Goal: Task Accomplishment & Management: Complete application form

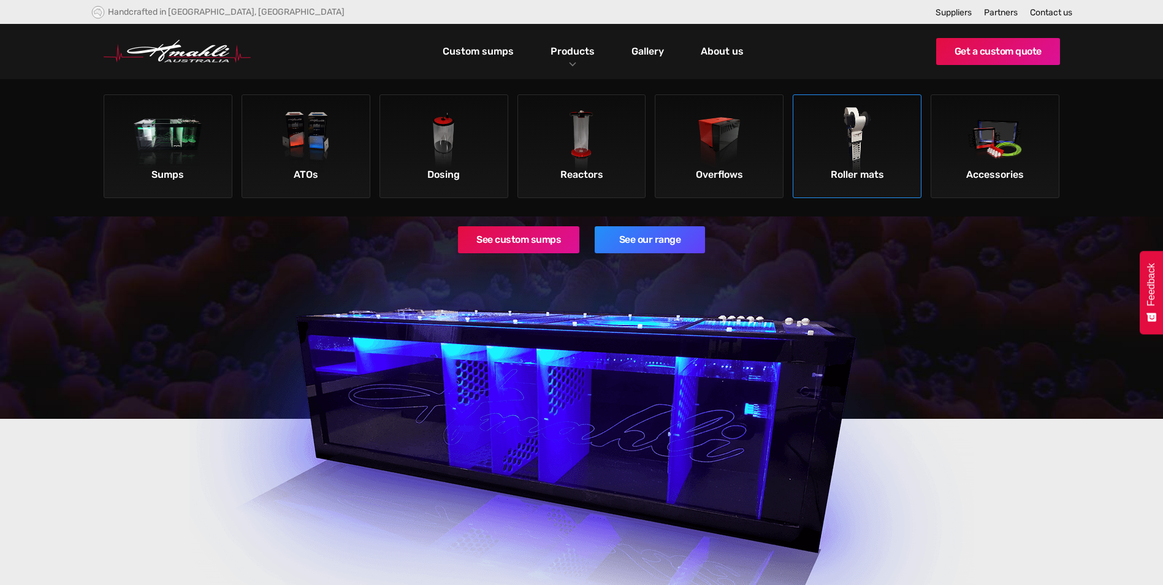
click at [856, 143] on img at bounding box center [857, 141] width 69 height 69
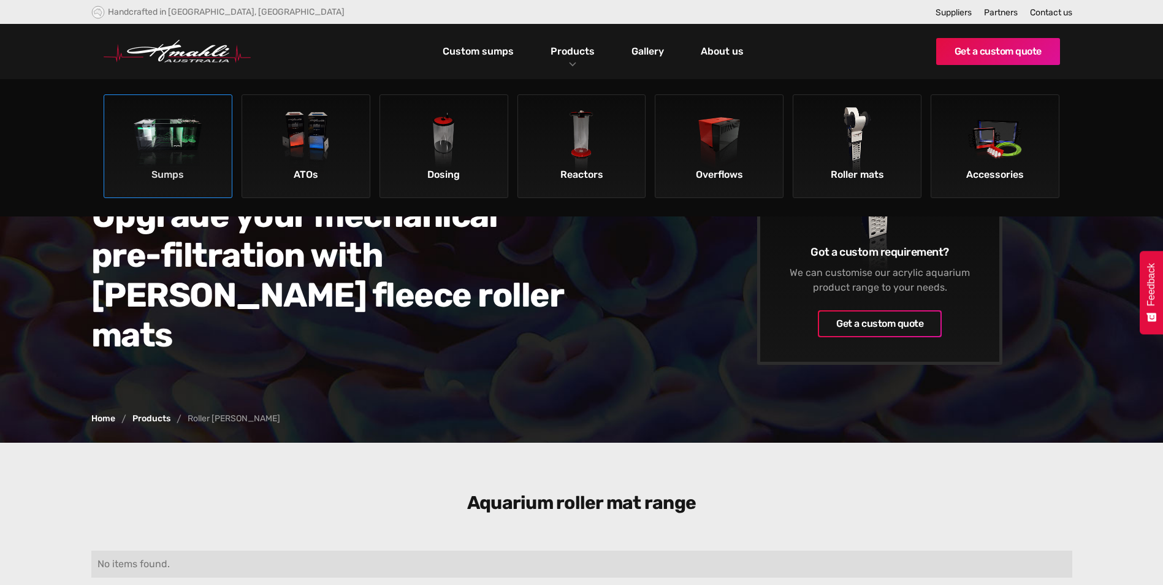
click at [178, 172] on div "Sumps" at bounding box center [167, 174] width 121 height 21
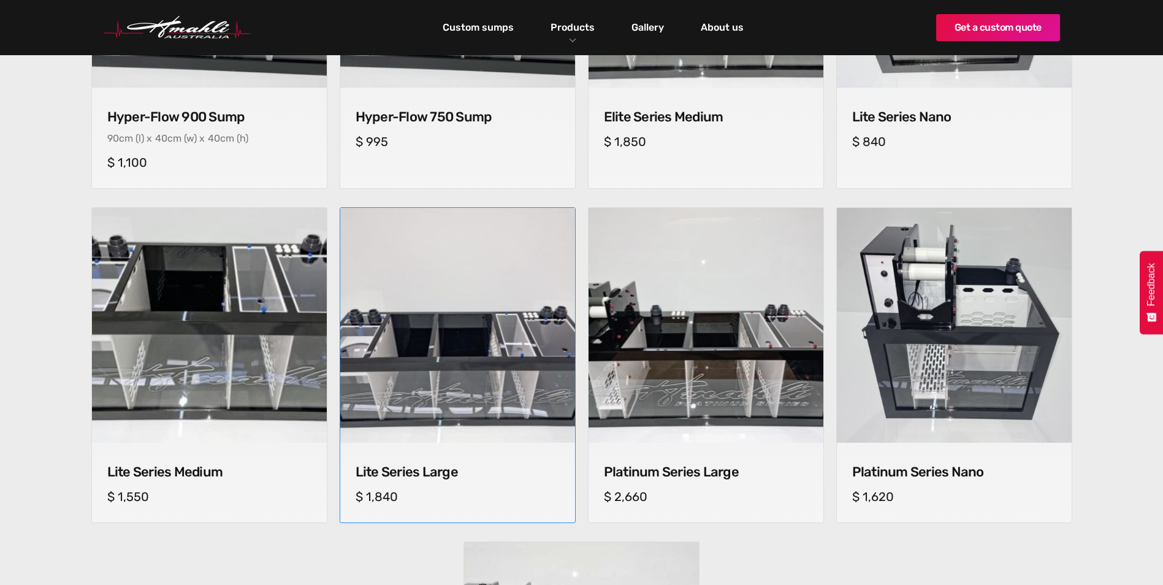
scroll to position [919, 0]
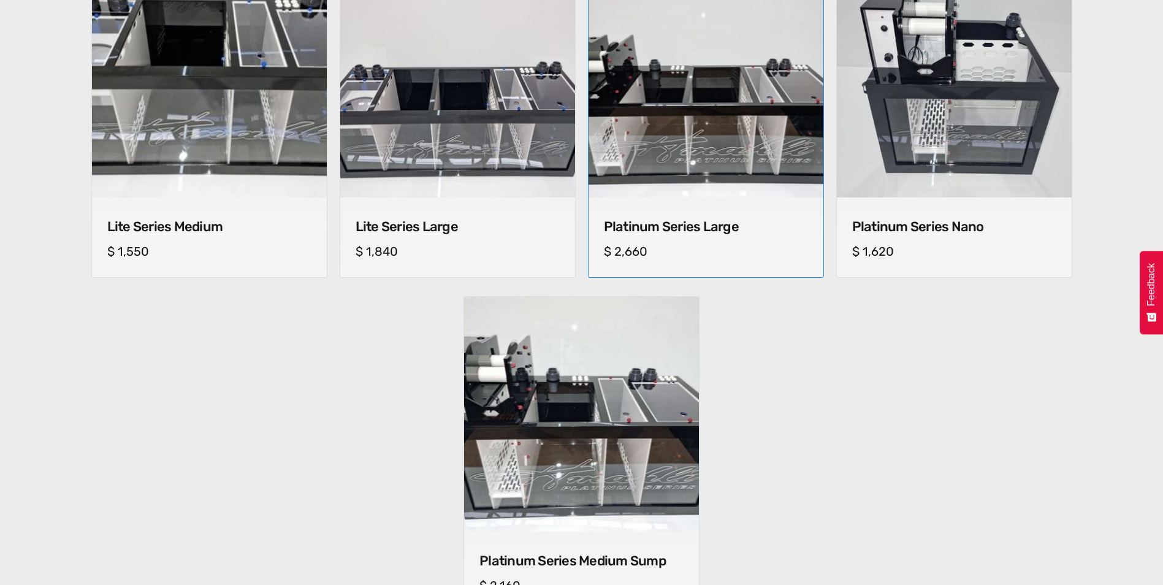
click at [678, 132] on img at bounding box center [705, 80] width 241 height 241
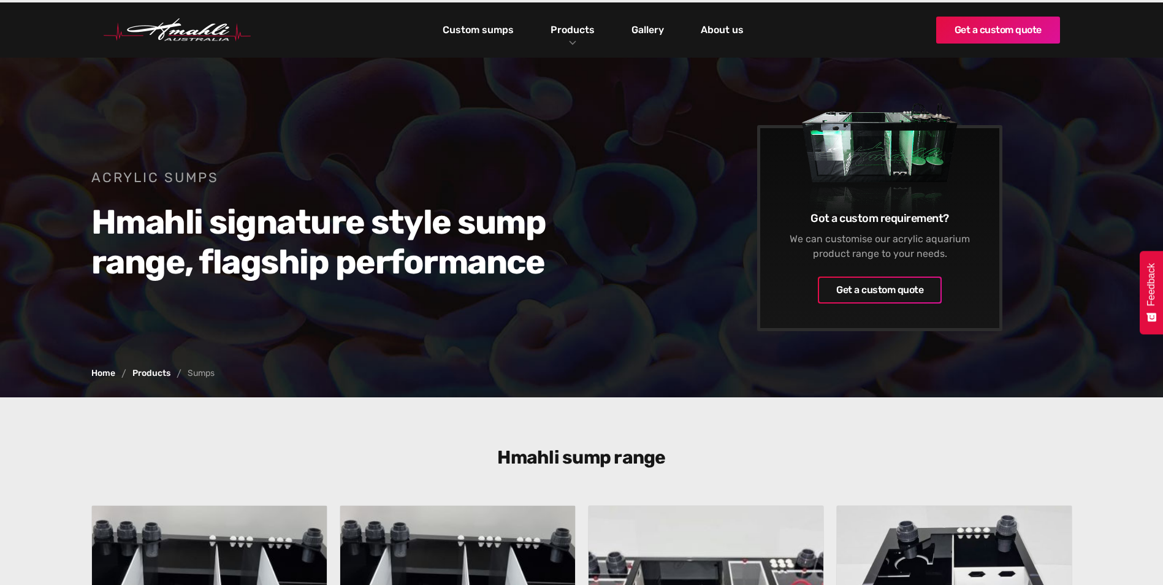
scroll to position [0, 0]
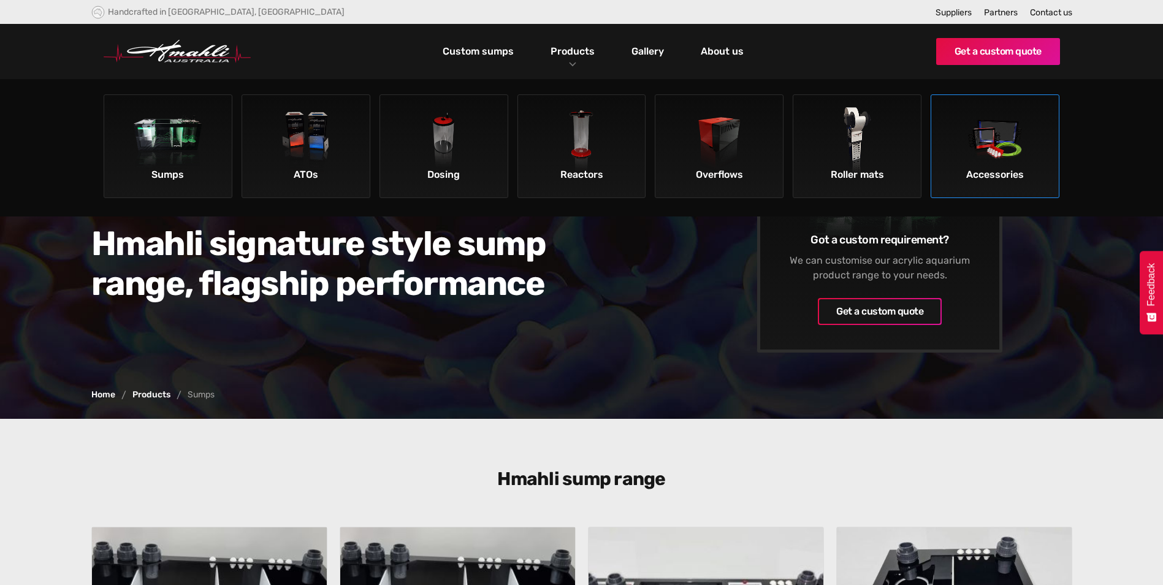
click at [989, 132] on img at bounding box center [994, 141] width 69 height 69
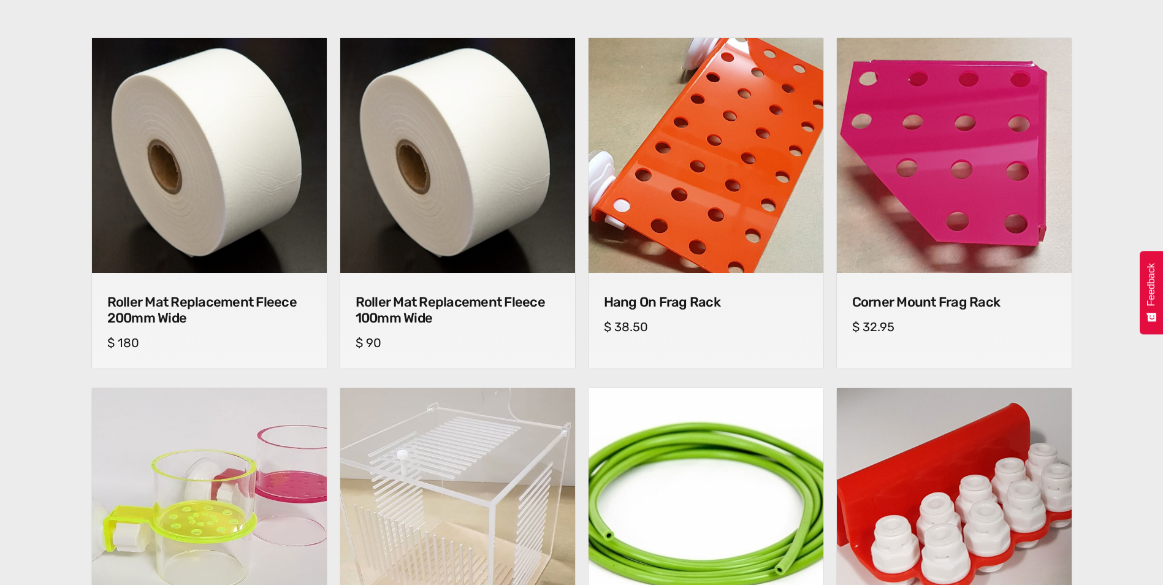
scroll to position [490, 0]
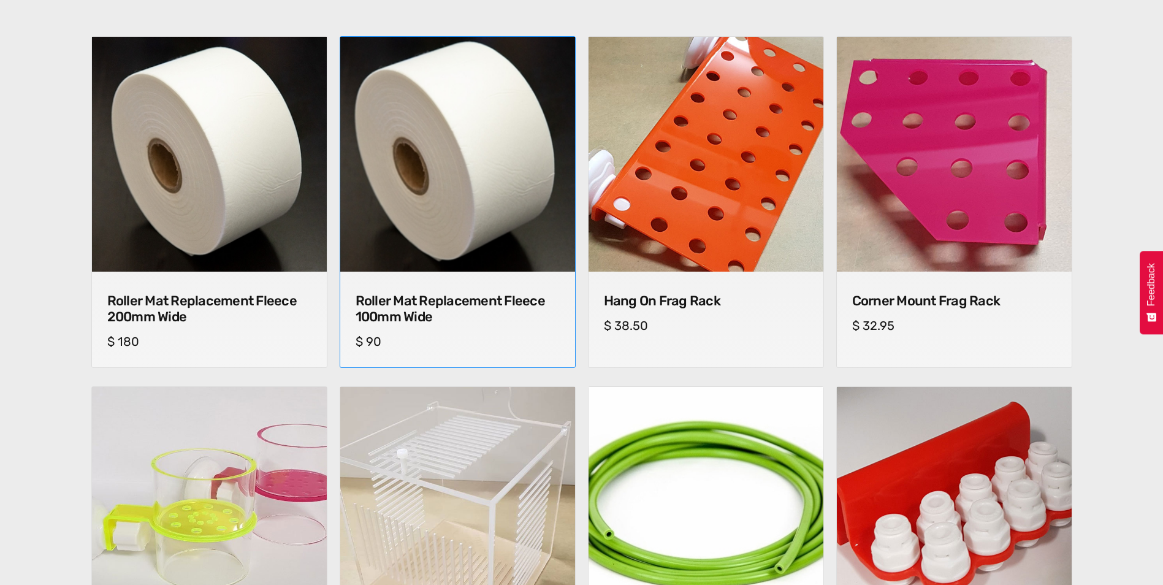
click at [452, 180] on img at bounding box center [457, 154] width 246 height 246
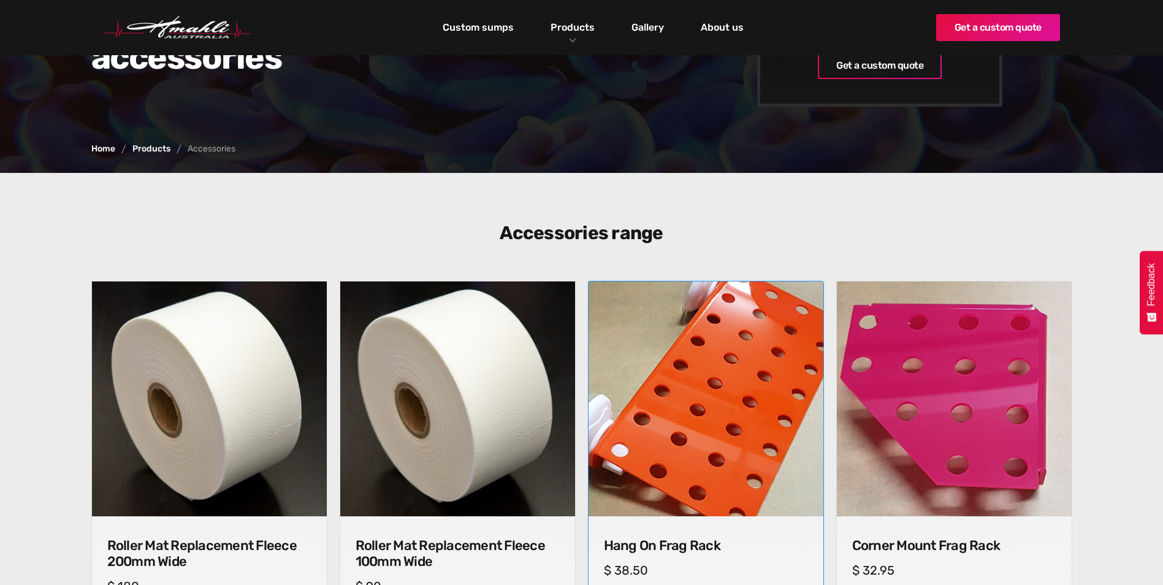
scroll to position [0, 0]
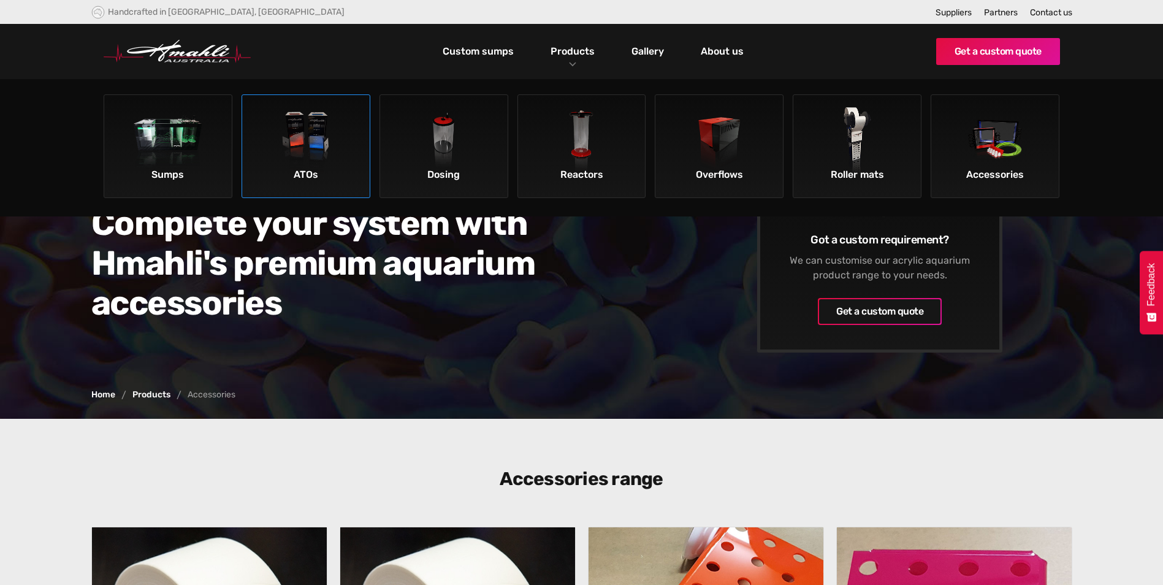
click at [313, 118] on img at bounding box center [305, 141] width 69 height 69
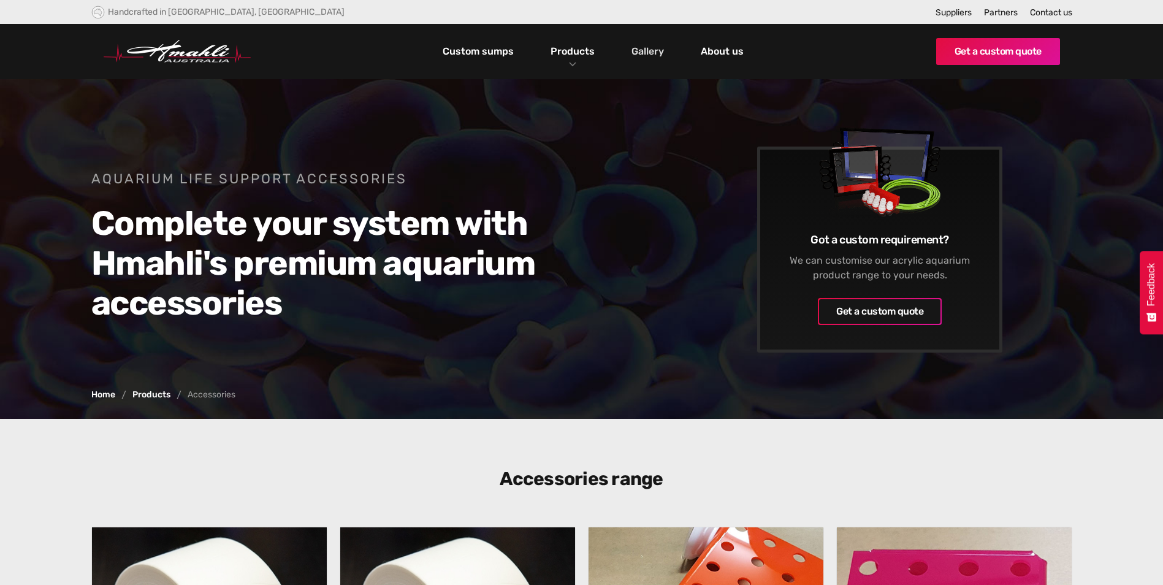
click at [637, 53] on link "Gallery" at bounding box center [647, 51] width 39 height 21
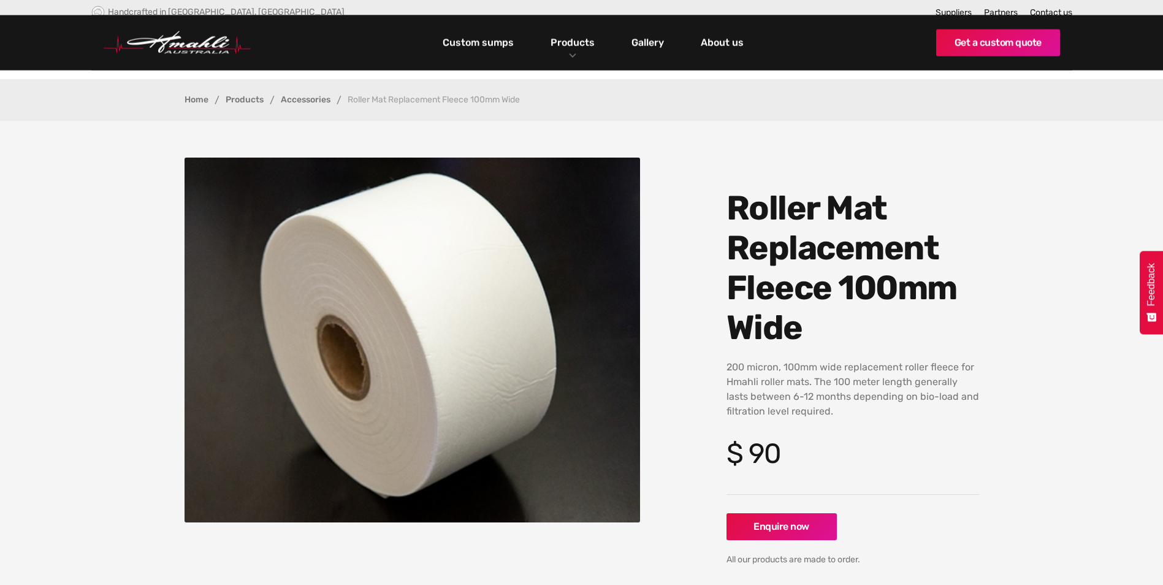
scroll to position [184, 0]
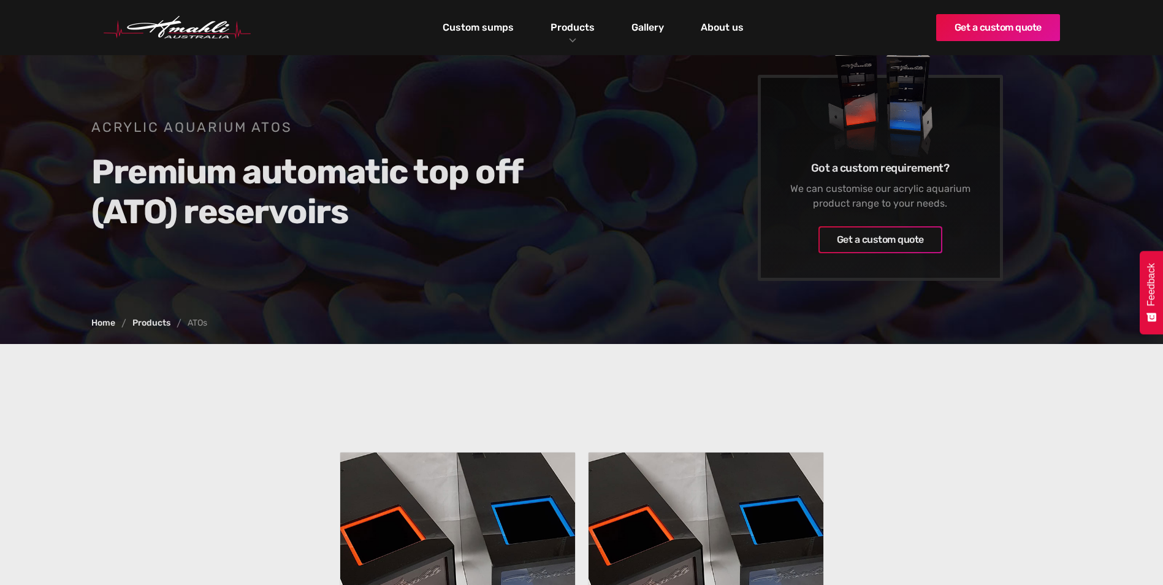
scroll to position [368, 0]
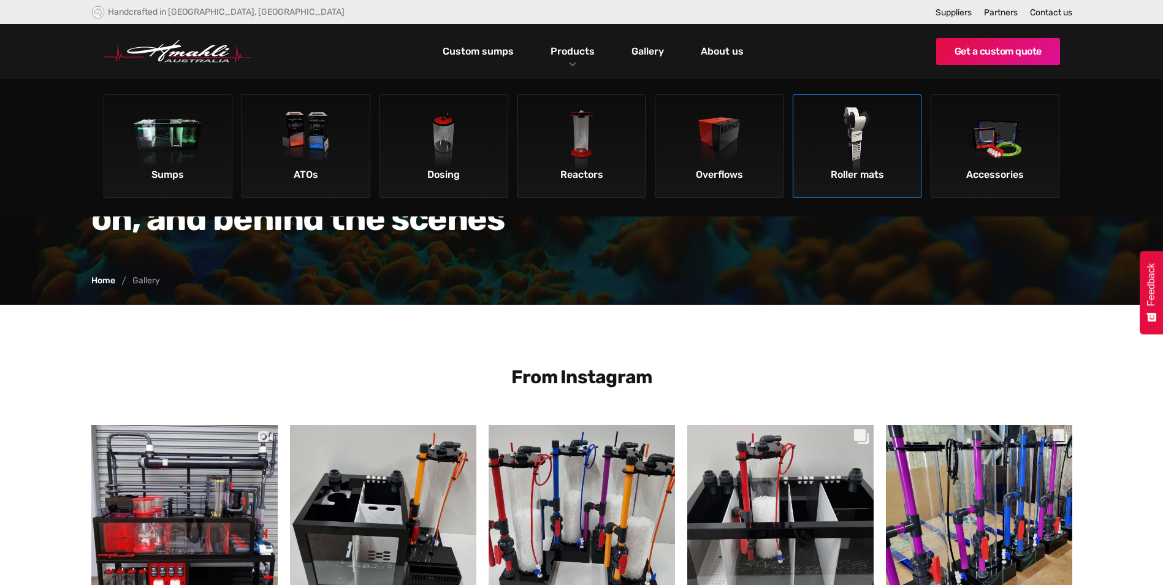
click at [890, 143] on img at bounding box center [857, 141] width 69 height 69
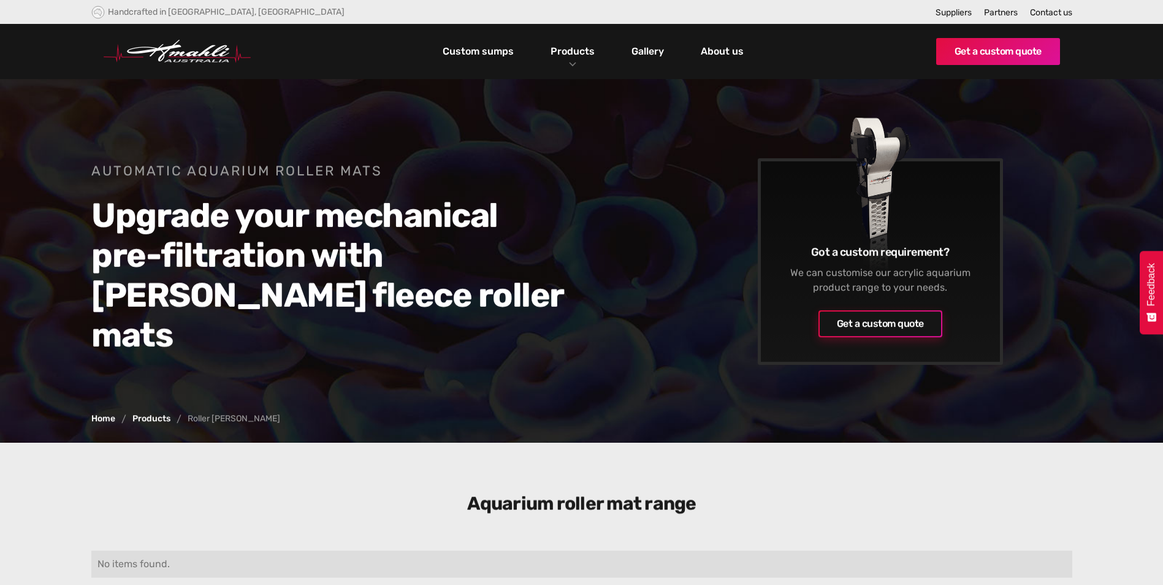
click at [872, 316] on div "Get a custom quote" at bounding box center [879, 323] width 87 height 15
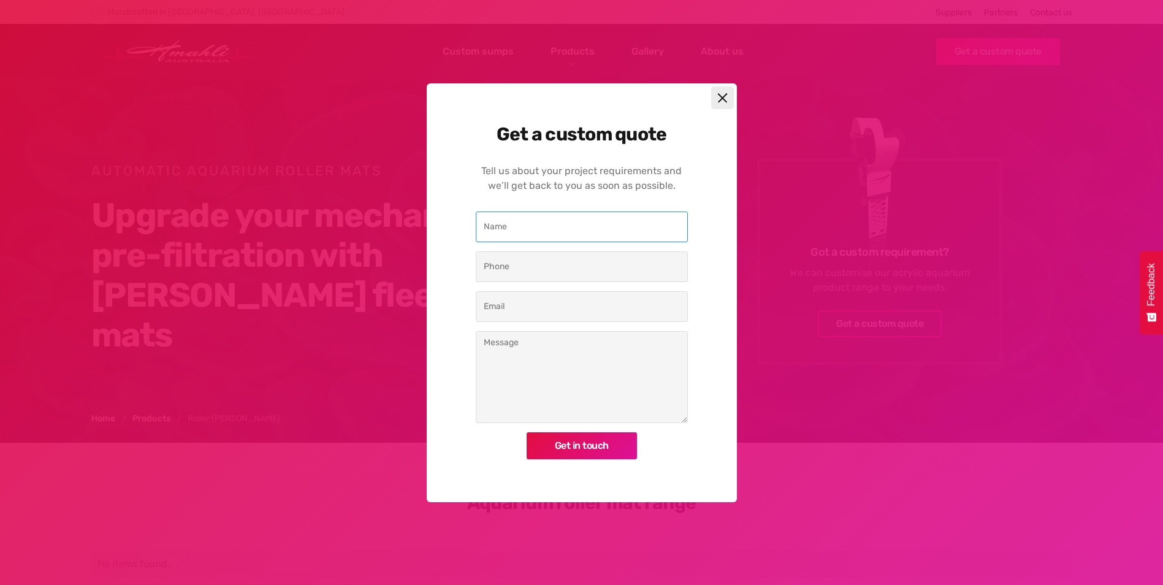
click at [557, 224] on input "Custom Quote Modal" at bounding box center [582, 226] width 212 height 31
type input "Dave Cox"
type input "0499744999"
type input "dcox261@gmail.com"
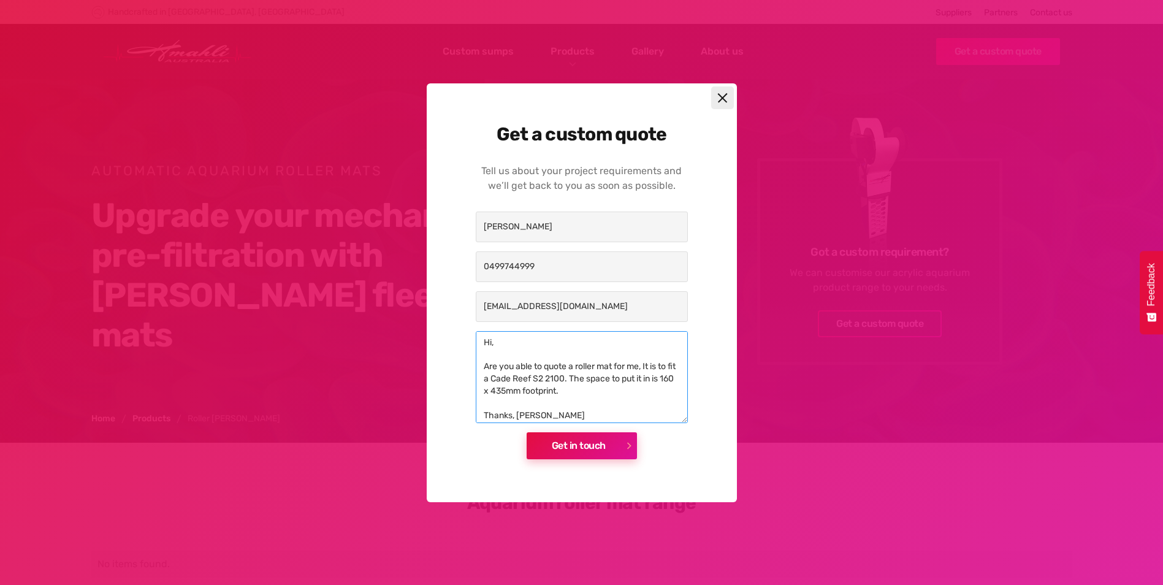
type textarea "Hi, Are you able to quote a roller mat for me, It is to fit a Cade Reef S2 2100…"
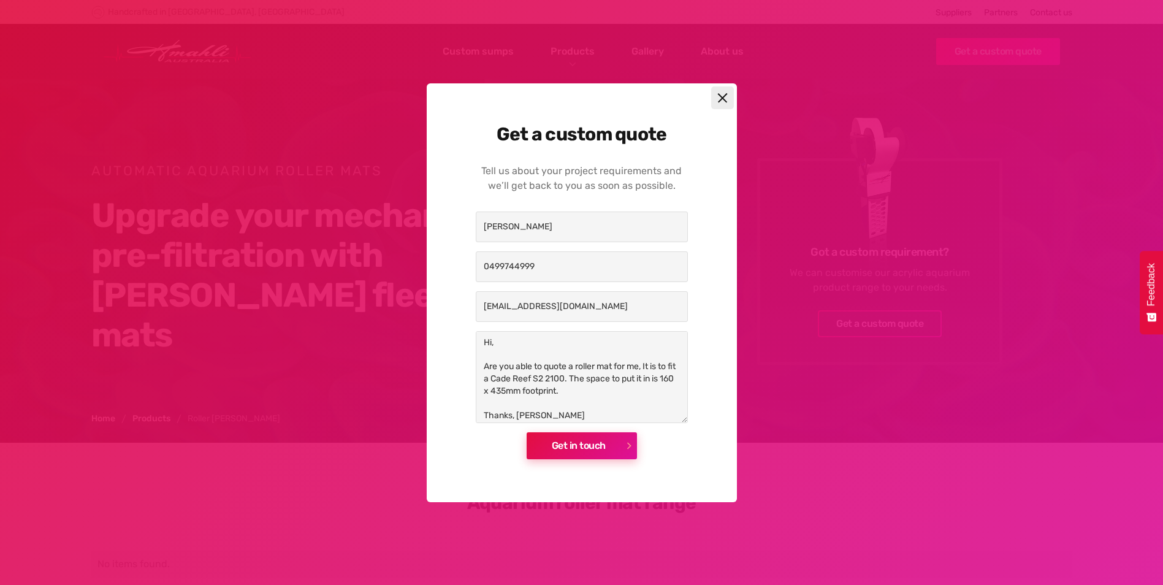
click at [622, 441] on input "Get in touch" at bounding box center [581, 445] width 110 height 27
type input "Please wait..."
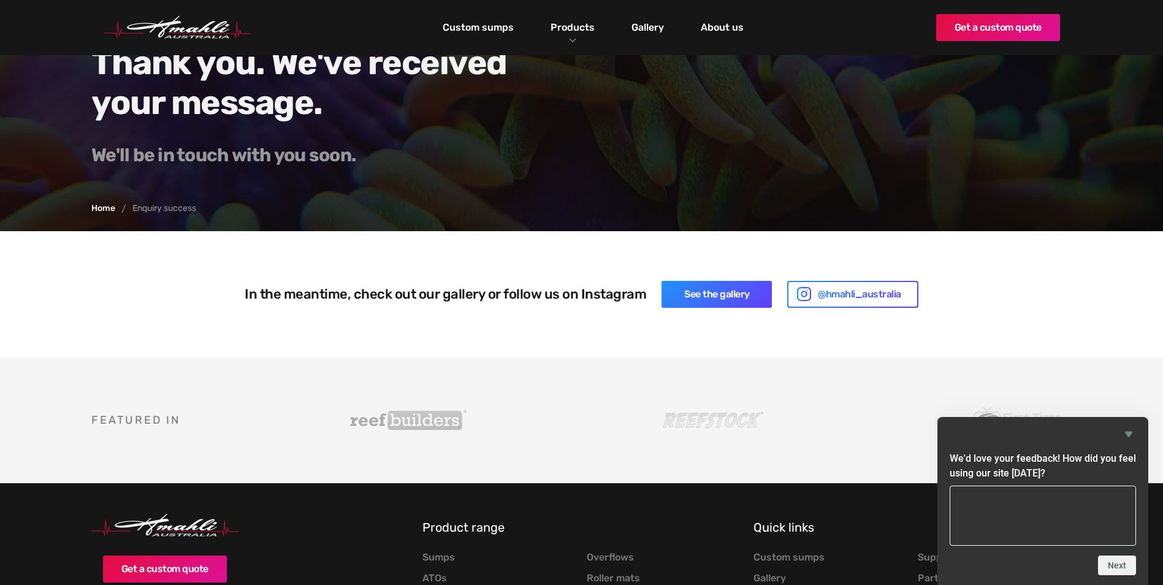
scroll to position [248, 0]
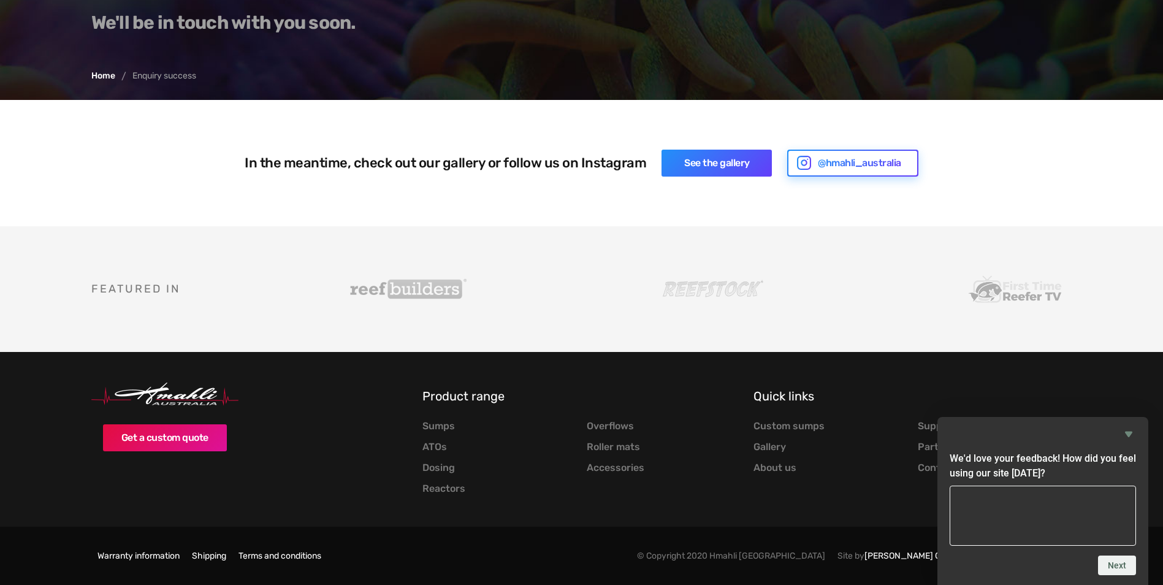
click at [843, 161] on div "@hmahli_australia" at bounding box center [859, 163] width 83 height 15
click at [818, 165] on div "@hmahli_australia" at bounding box center [859, 163] width 83 height 15
